Goal: Find specific page/section: Find specific page/section

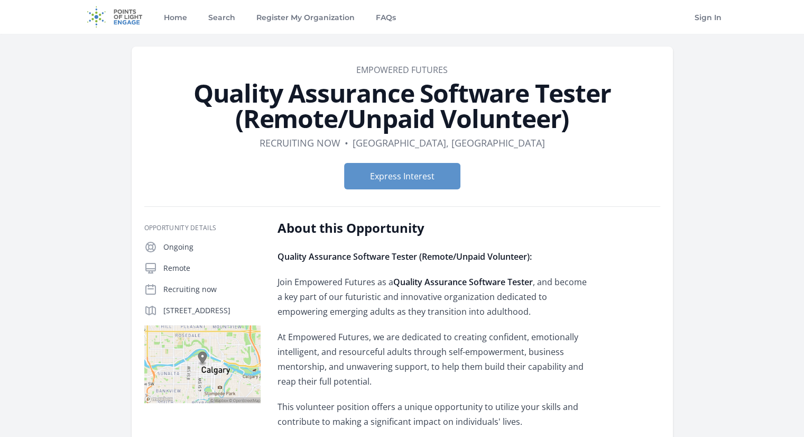
click at [121, 22] on img at bounding box center [115, 17] width 68 height 34
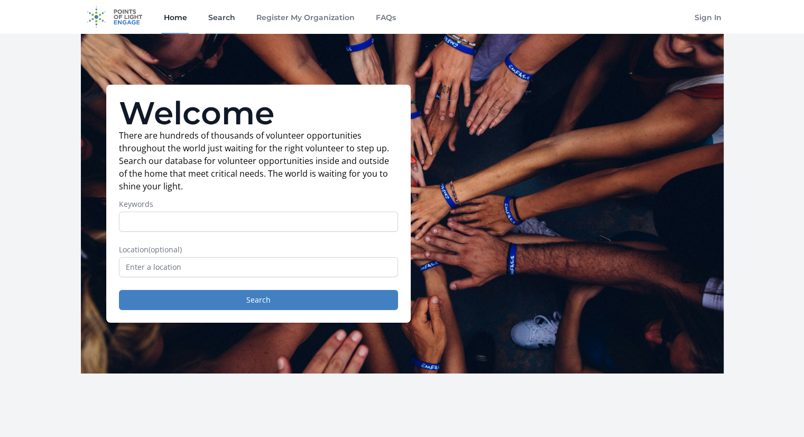
click at [223, 18] on link "Search" at bounding box center [221, 17] width 31 height 34
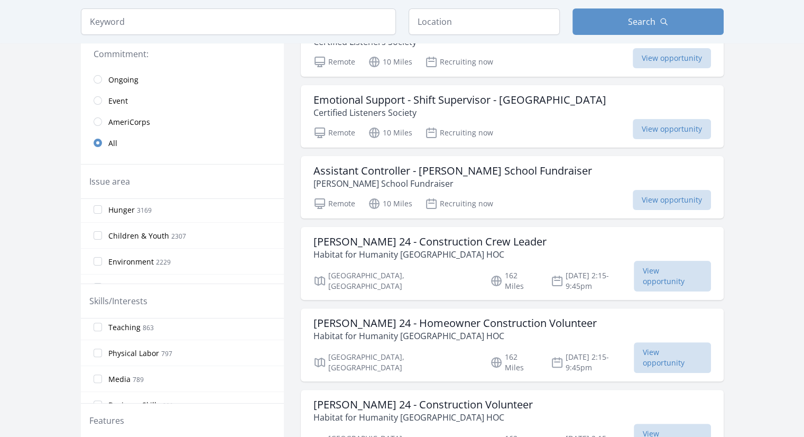
scroll to position [317, 0]
